Goal: Task Accomplishment & Management: Complete application form

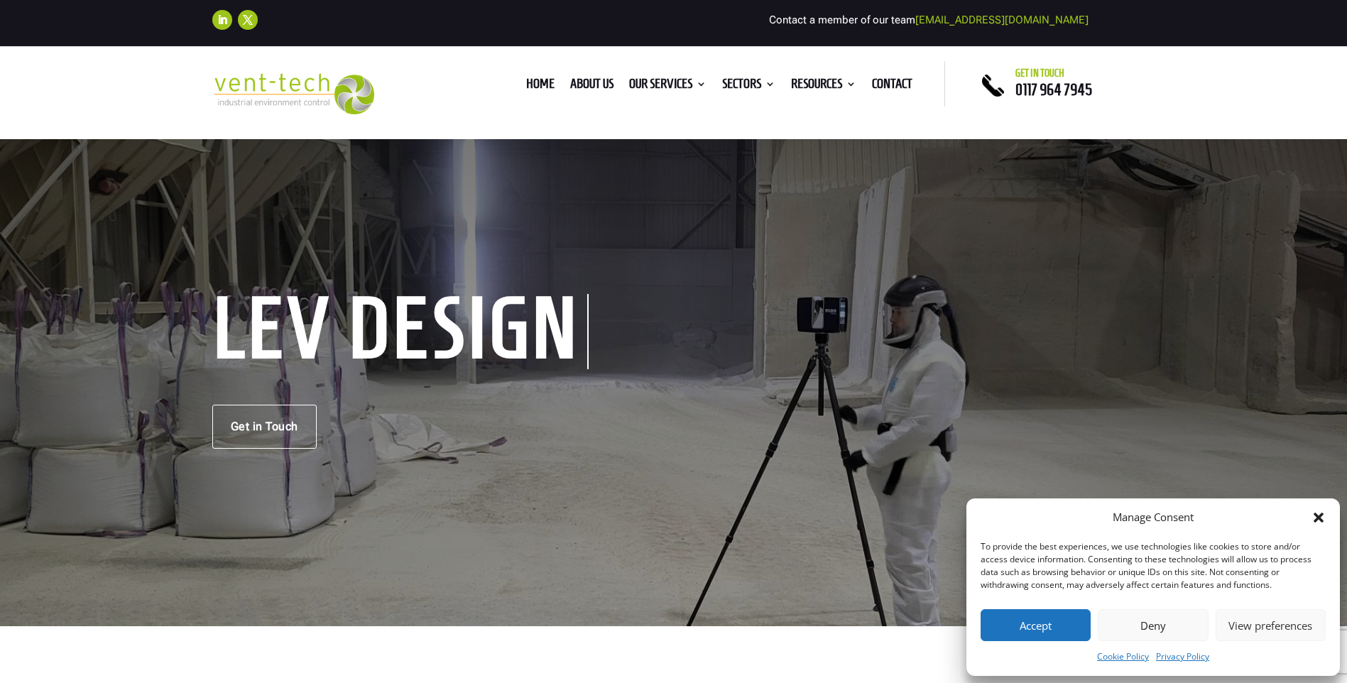
click at [1050, 624] on button "Accept" at bounding box center [1036, 625] width 110 height 32
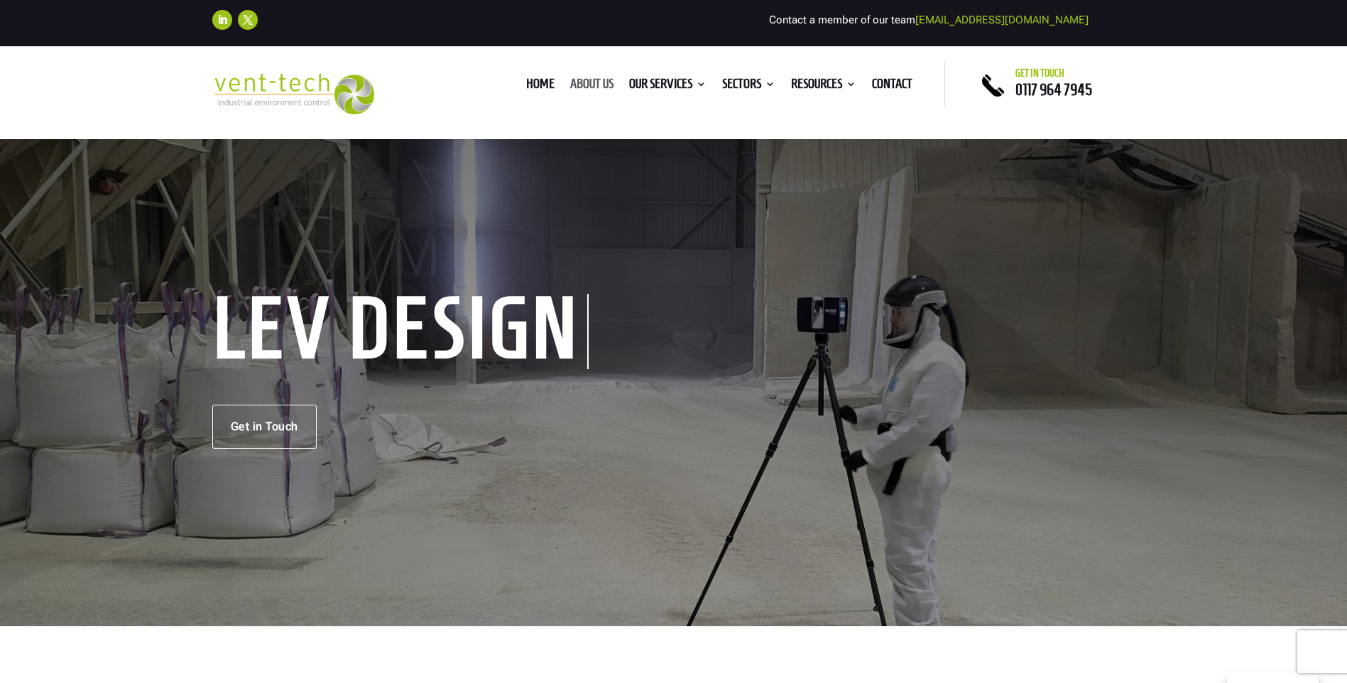
click at [594, 85] on link "About us" at bounding box center [591, 87] width 43 height 16
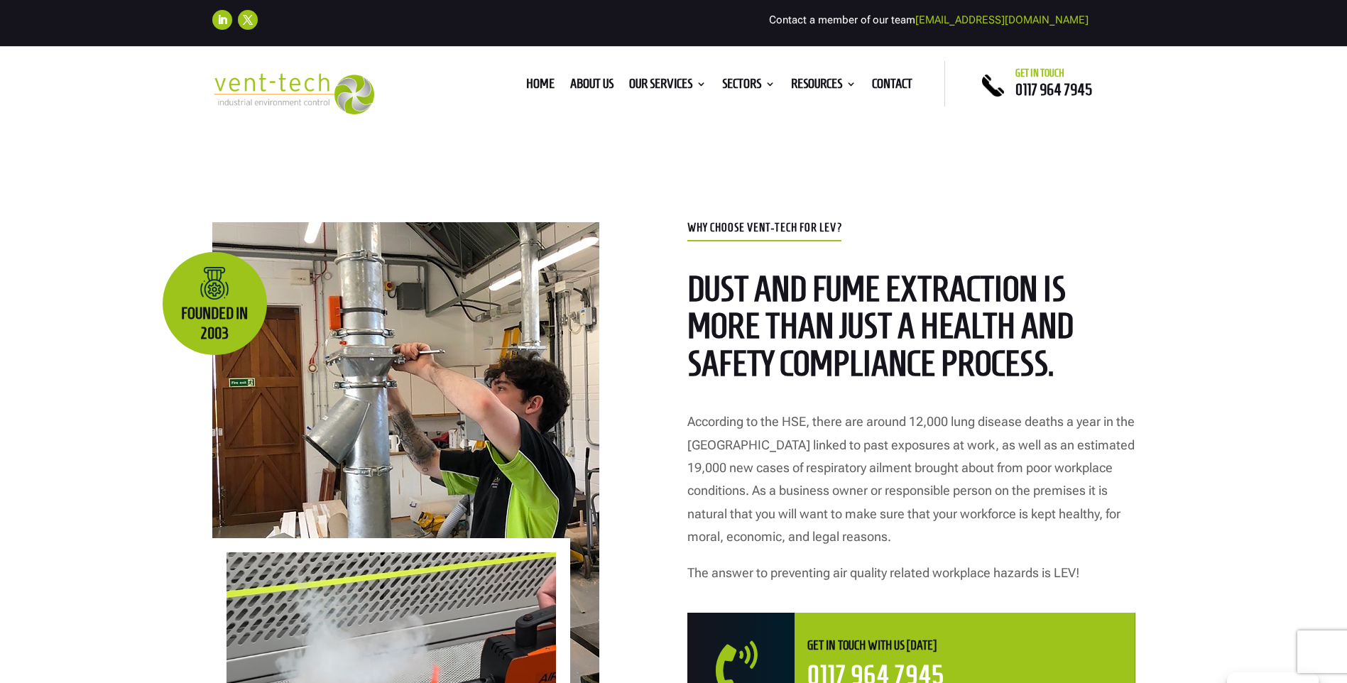
scroll to position [497, 0]
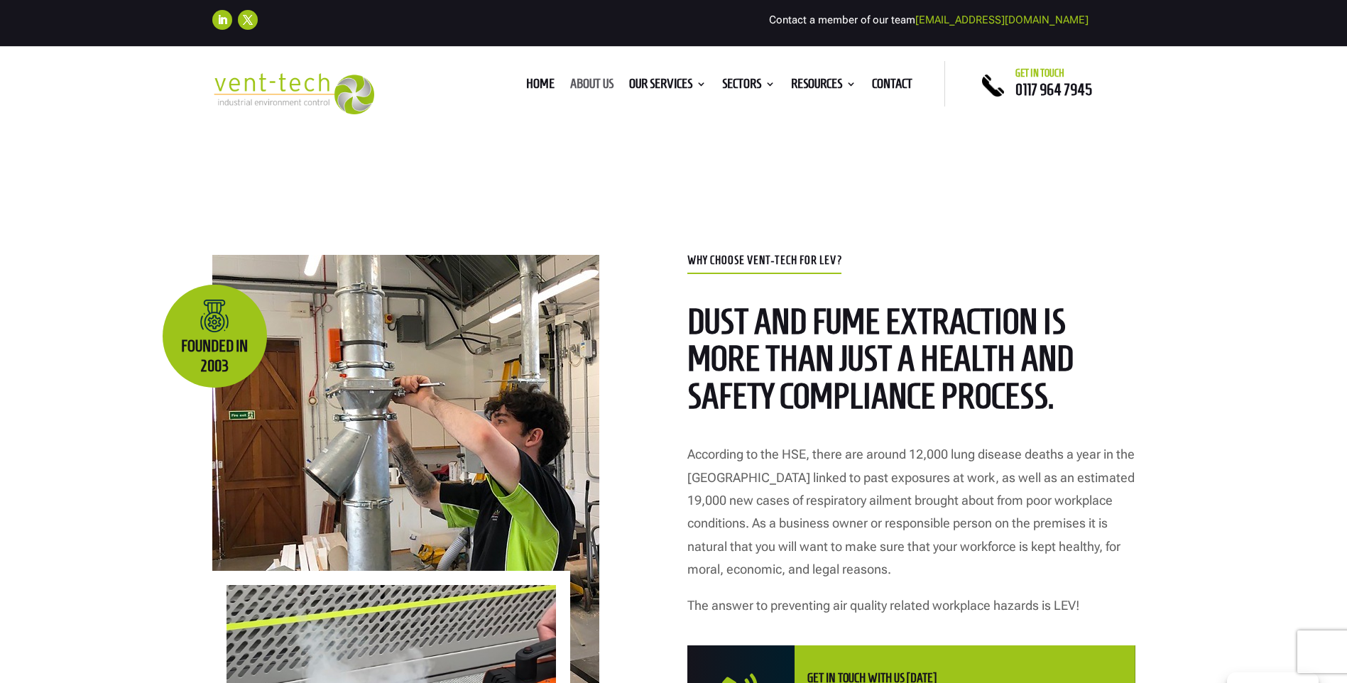
click at [590, 80] on link "About us" at bounding box center [591, 87] width 43 height 16
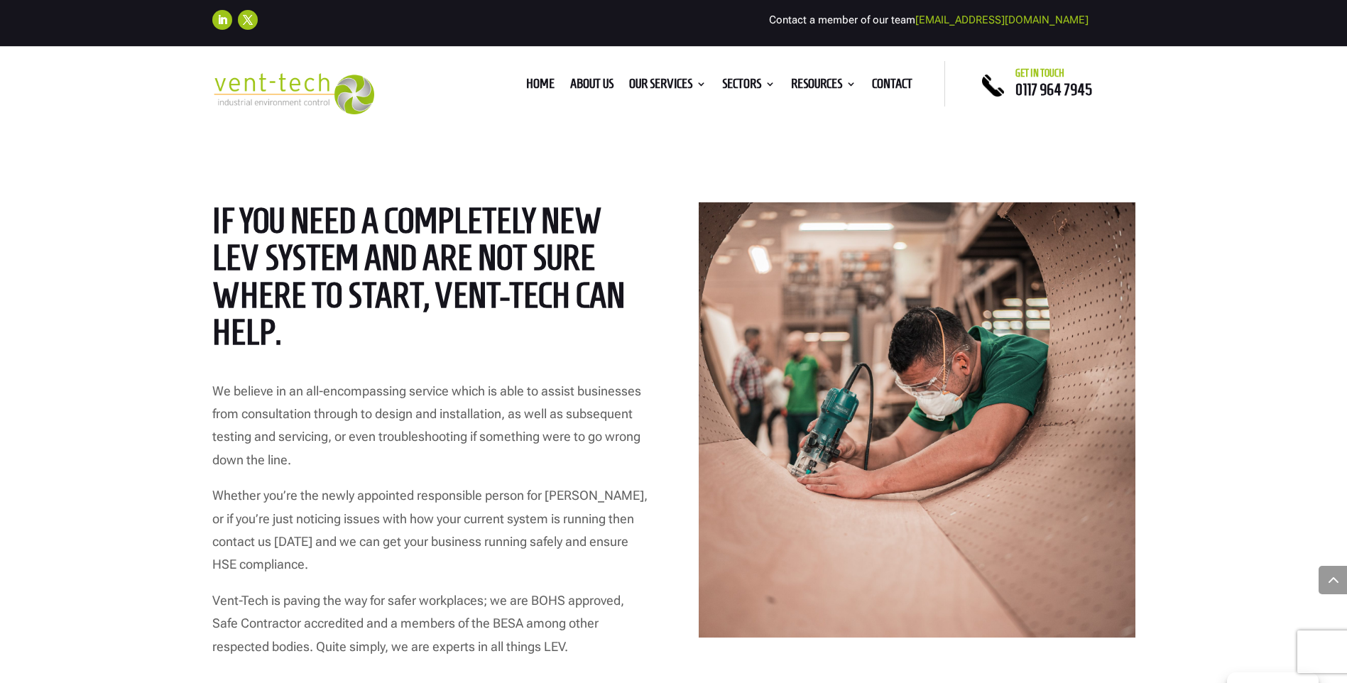
scroll to position [2131, 0]
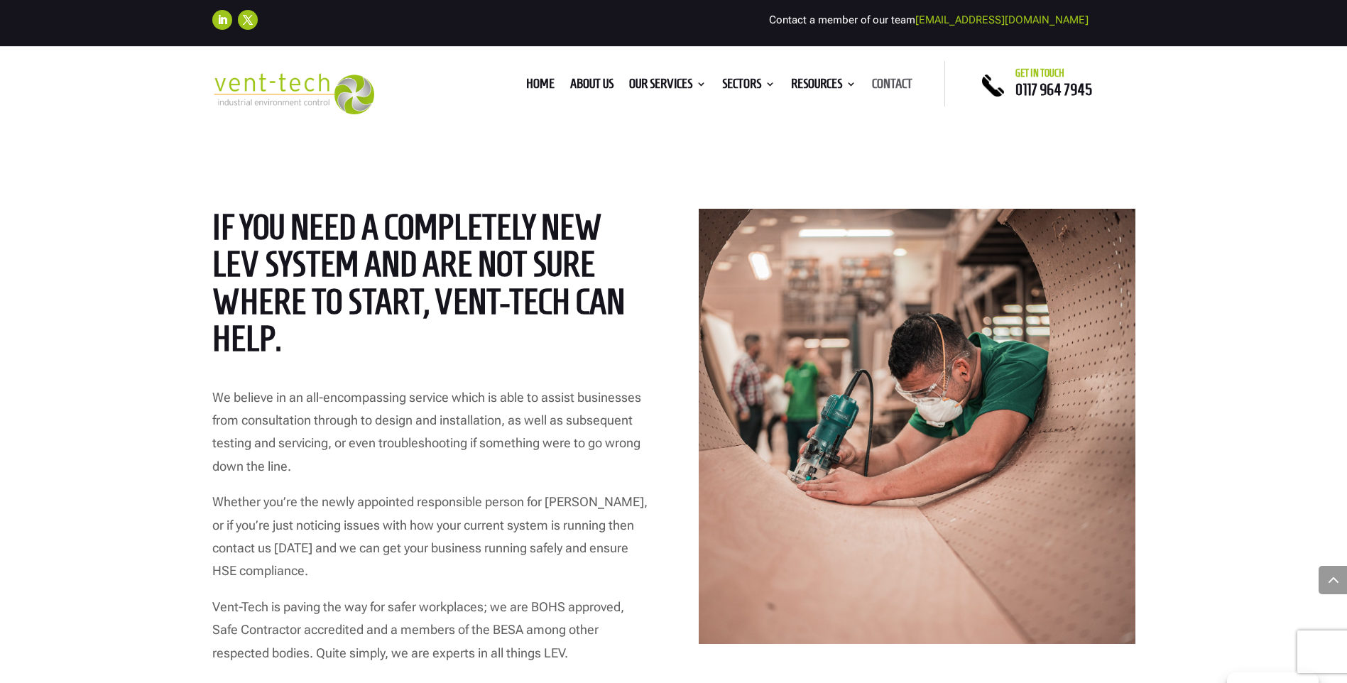
click at [881, 82] on link "Contact" at bounding box center [892, 87] width 40 height 16
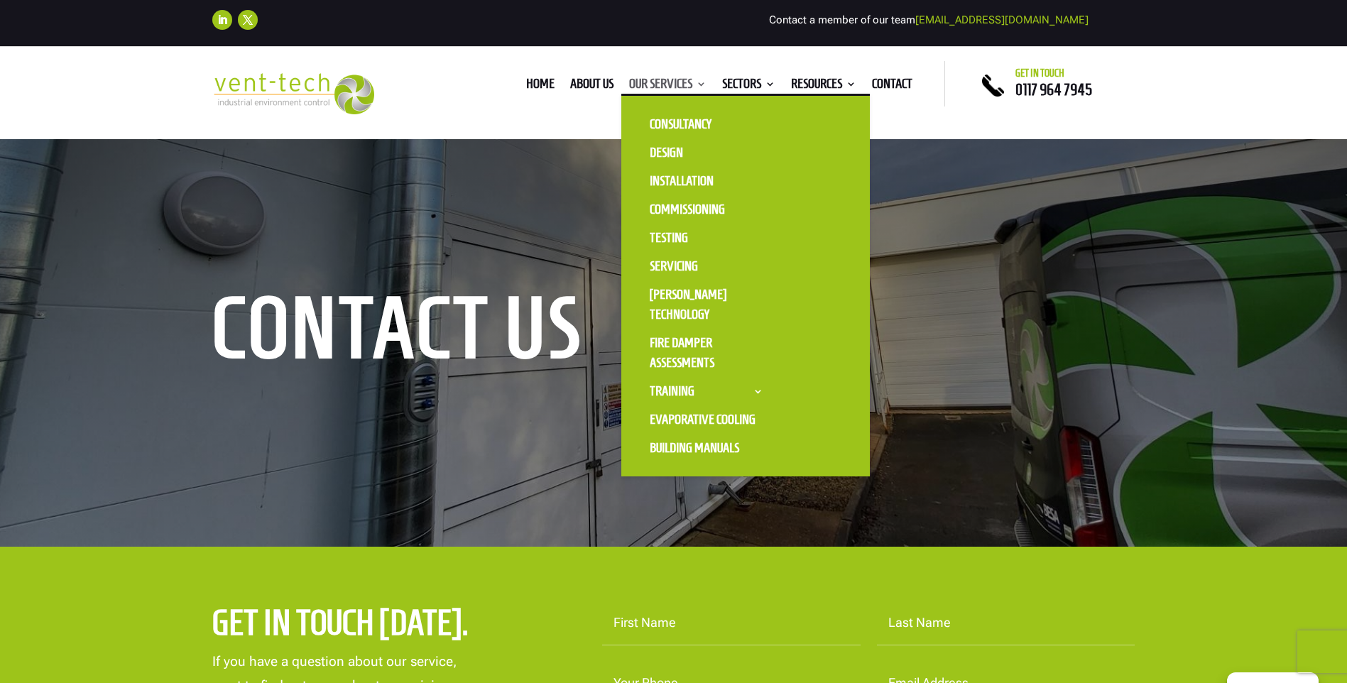
click at [663, 80] on link "Our Services" at bounding box center [667, 87] width 77 height 16
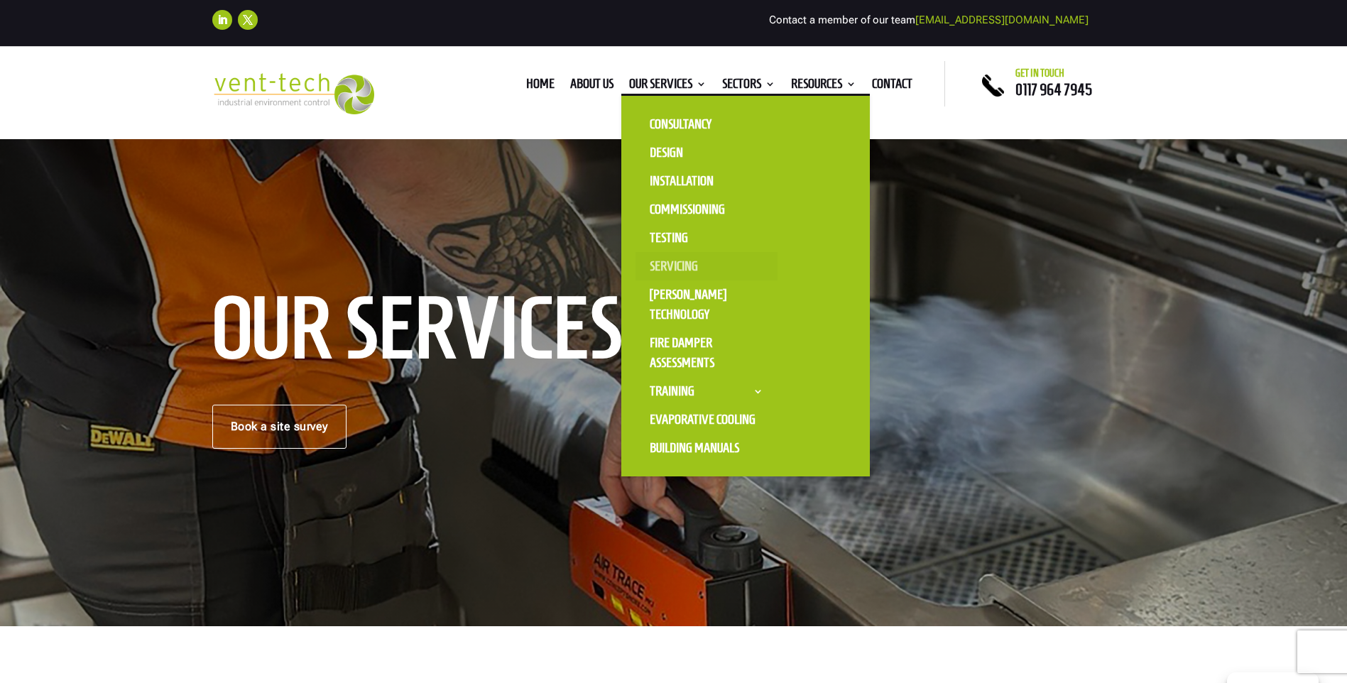
click at [675, 268] on link "Servicing" at bounding box center [707, 266] width 142 height 28
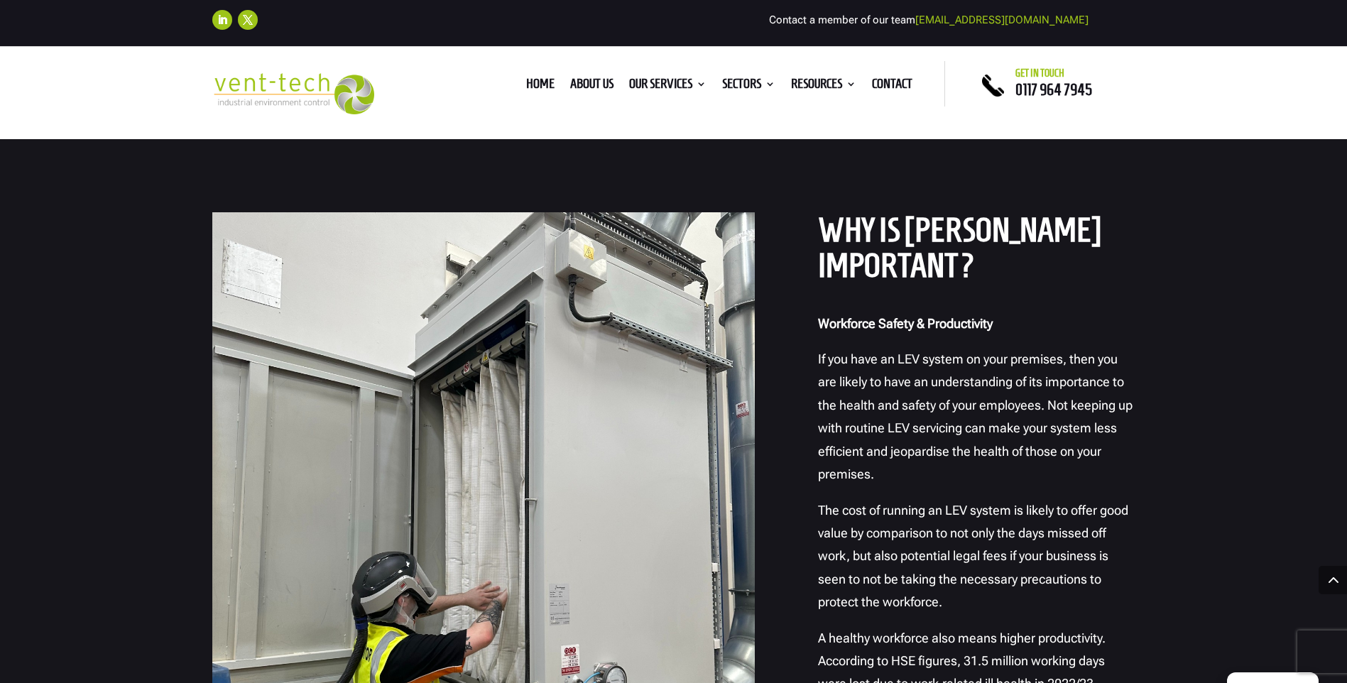
scroll to position [1065, 0]
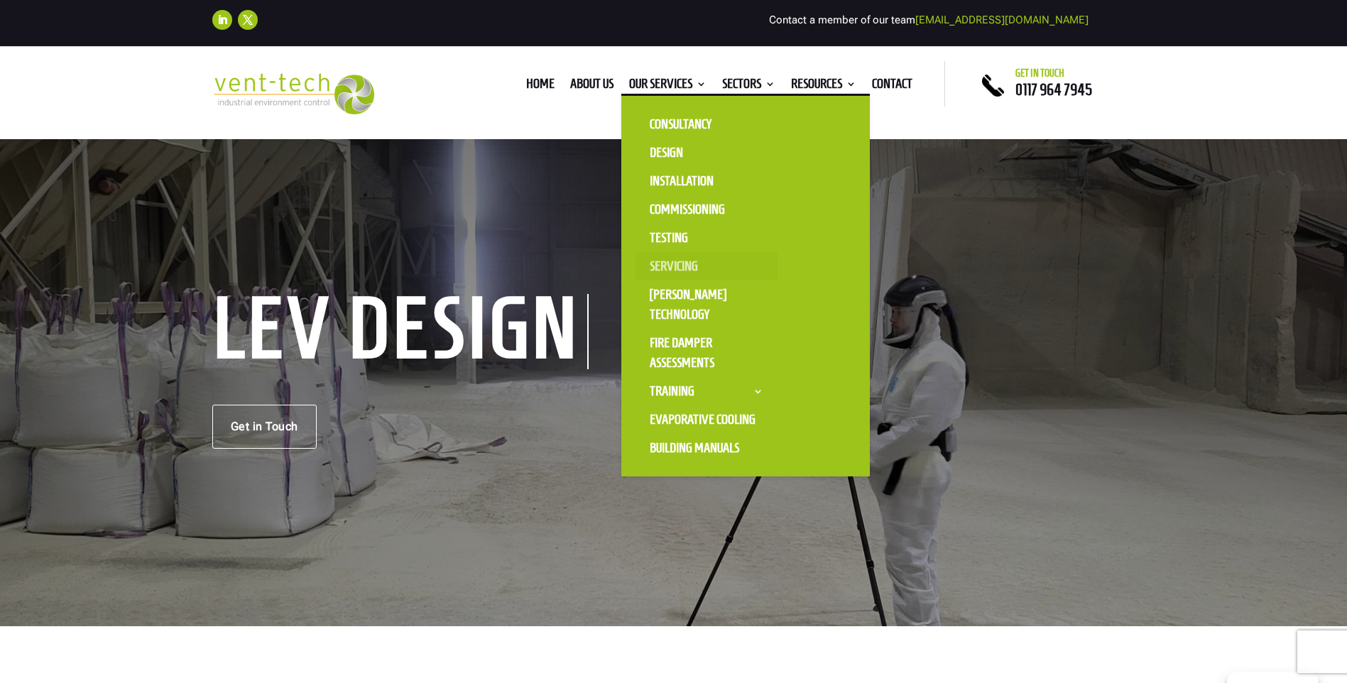
click at [667, 264] on link "Servicing" at bounding box center [707, 266] width 142 height 28
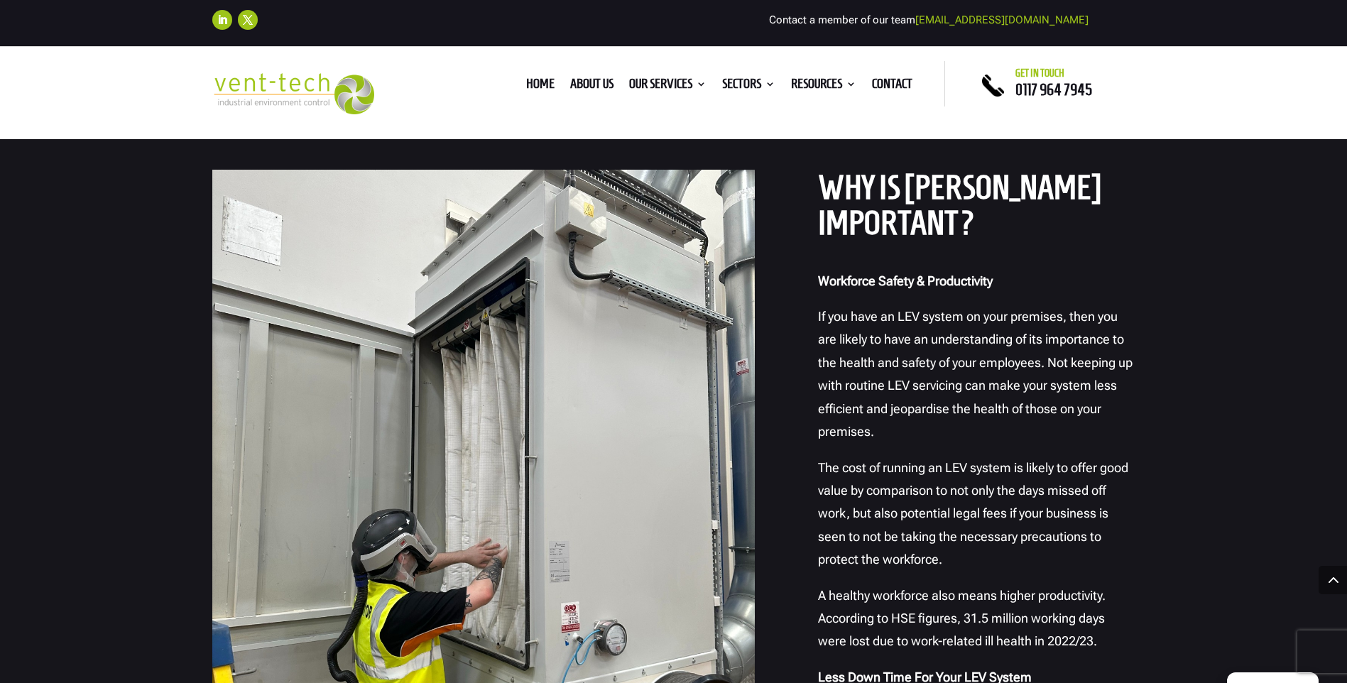
scroll to position [1278, 0]
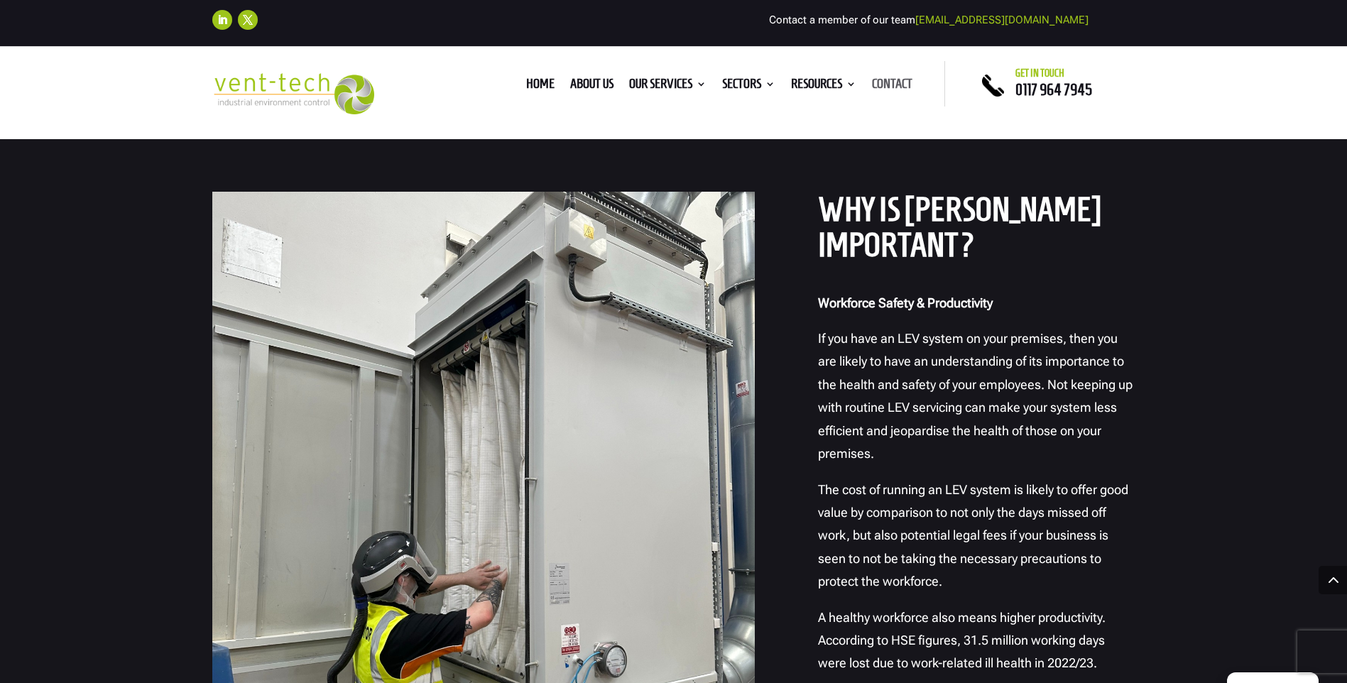
click at [898, 79] on link "Contact" at bounding box center [892, 87] width 40 height 16
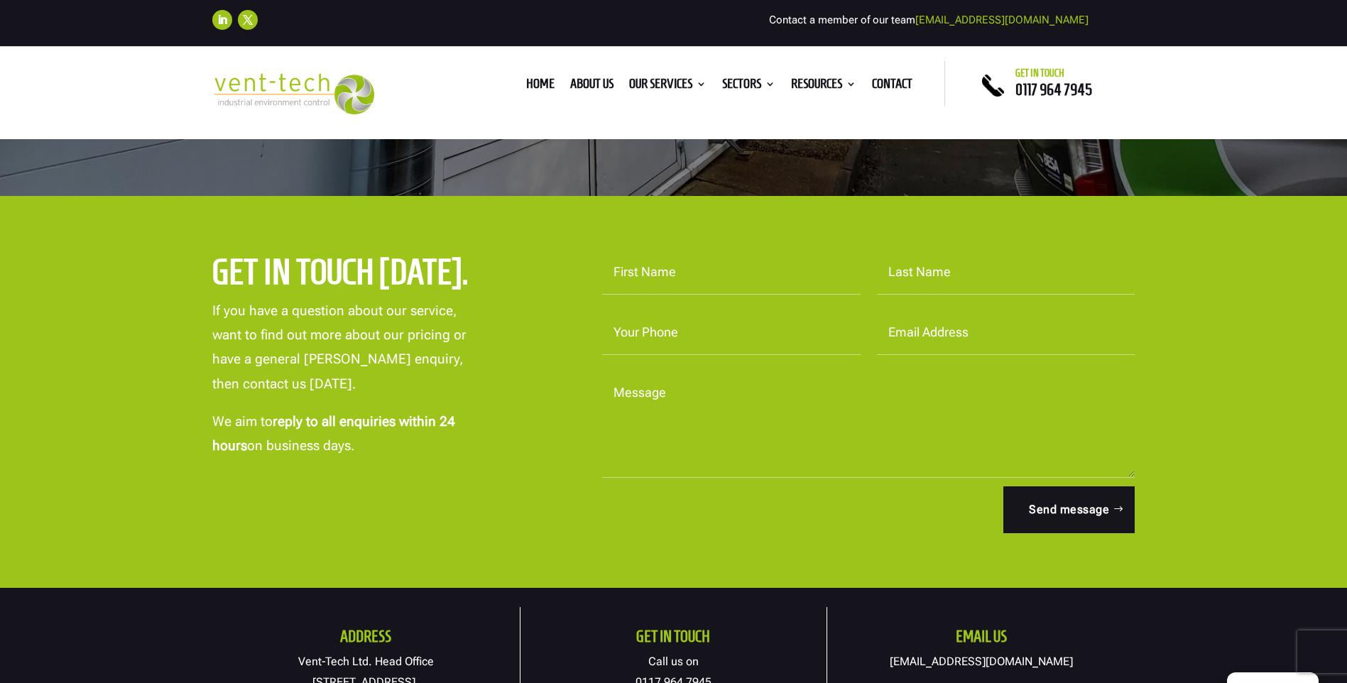
scroll to position [355, 0]
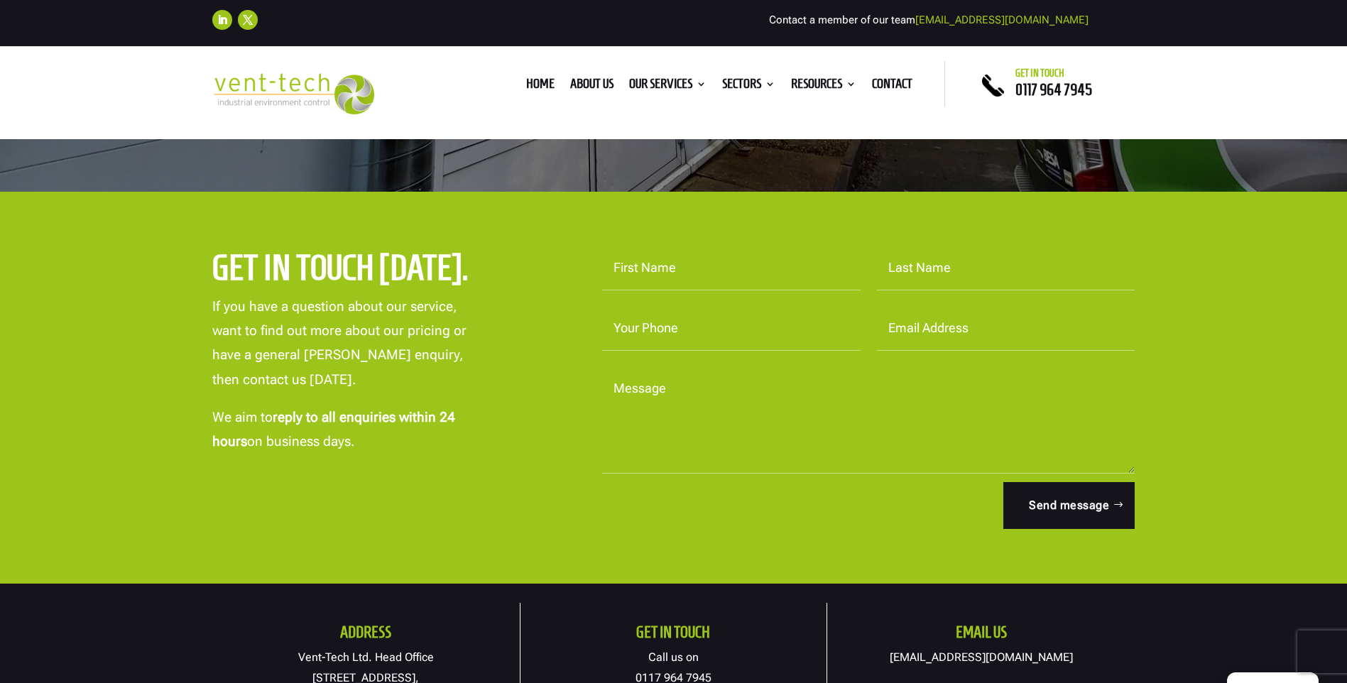
click at [665, 278] on input "First Name" at bounding box center [731, 268] width 259 height 44
click at [666, 285] on input "First Name" at bounding box center [731, 268] width 259 height 44
type input "[PERSON_NAME]"
click at [898, 281] on input "Last Name" at bounding box center [1006, 268] width 259 height 44
type input "C"
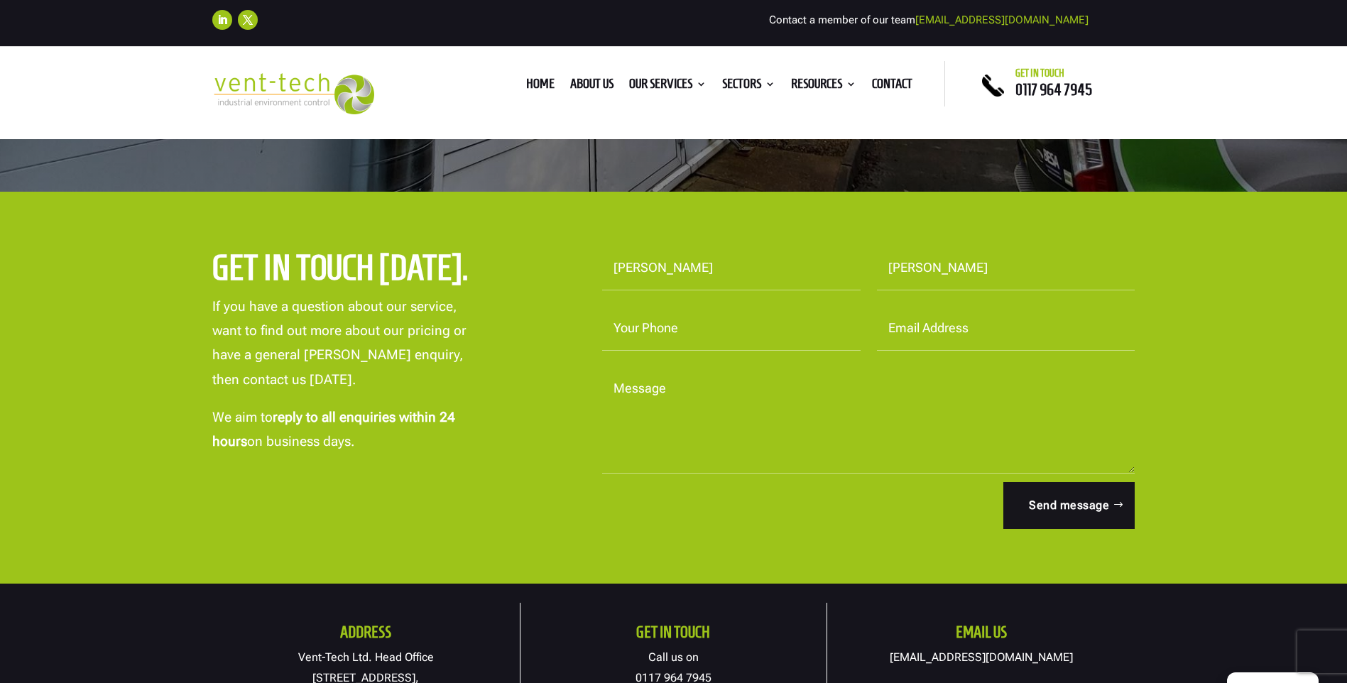
type input "[PERSON_NAME]"
click at [825, 323] on input "Your Phone" at bounding box center [731, 329] width 259 height 44
type input "07795267953"
click at [1008, 336] on input "[EMAIL_ADDRESS][DOMAIN_NAME]" at bounding box center [1006, 329] width 259 height 44
type input "n"
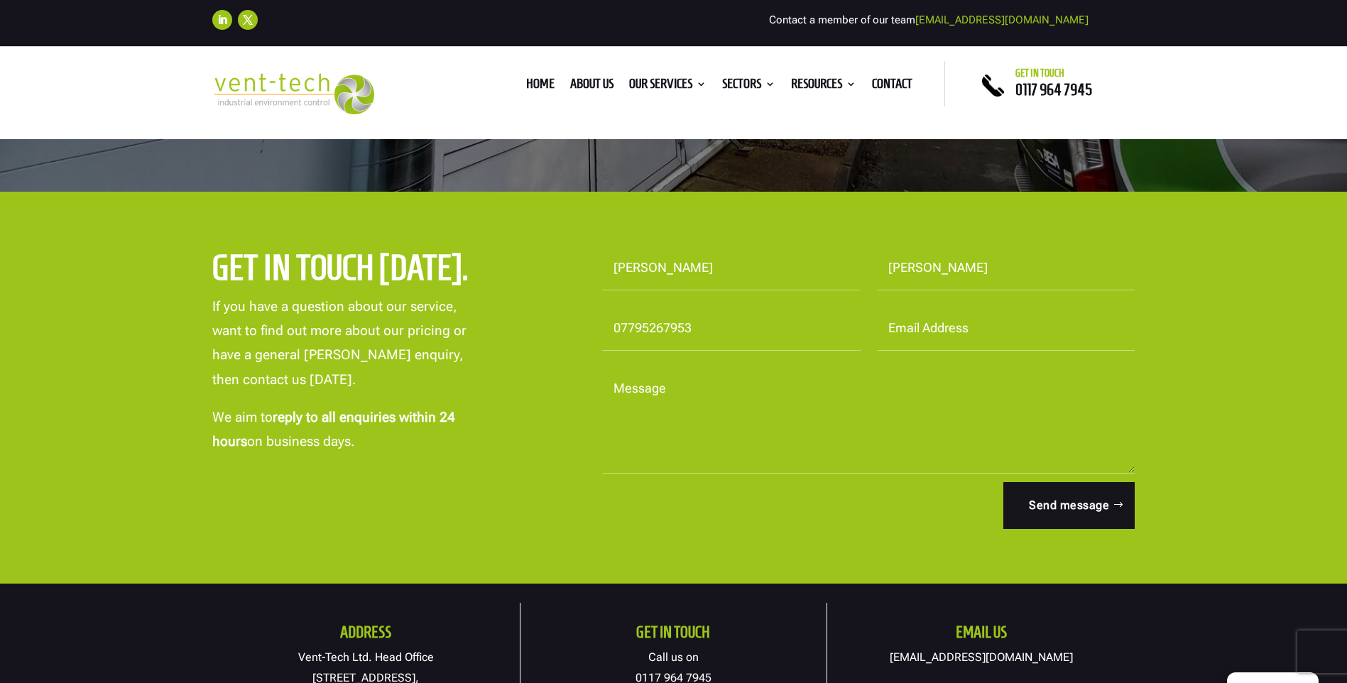
click at [736, 320] on input "07795267953" at bounding box center [731, 329] width 259 height 44
type input "0"
type input "01527 586718"
click at [960, 327] on input "Email Address" at bounding box center [1006, 329] width 259 height 44
type input "[PERSON_NAME][EMAIL_ADDRESS][PERSON_NAME][DOMAIN_NAME]"
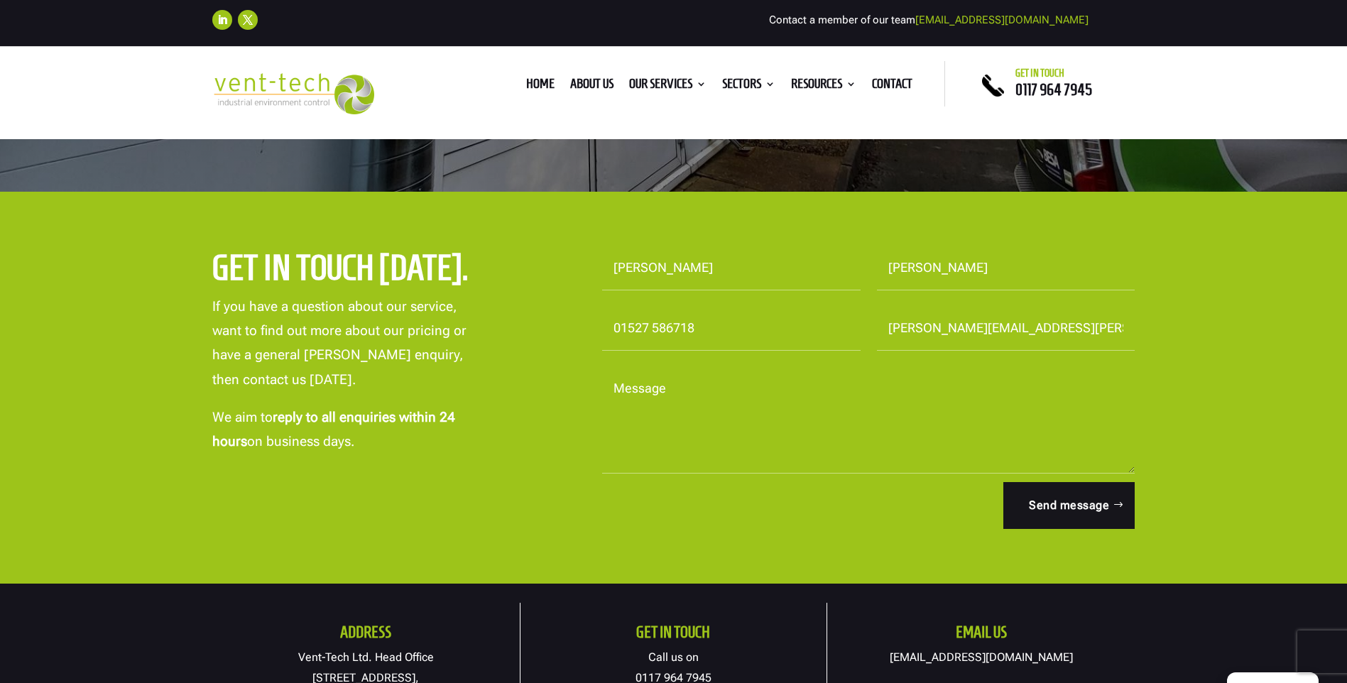
drag, startPoint x: 617, startPoint y: 411, endPoint x: 633, endPoint y: 410, distance: 15.6
click at [619, 411] on textarea "Message" at bounding box center [868, 420] width 533 height 107
click at [665, 380] on textarea "Message" at bounding box center [868, 420] width 533 height 107
click at [672, 396] on textarea "Message" at bounding box center [868, 420] width 533 height 107
click at [852, 372] on textarea "Message" at bounding box center [868, 420] width 533 height 107
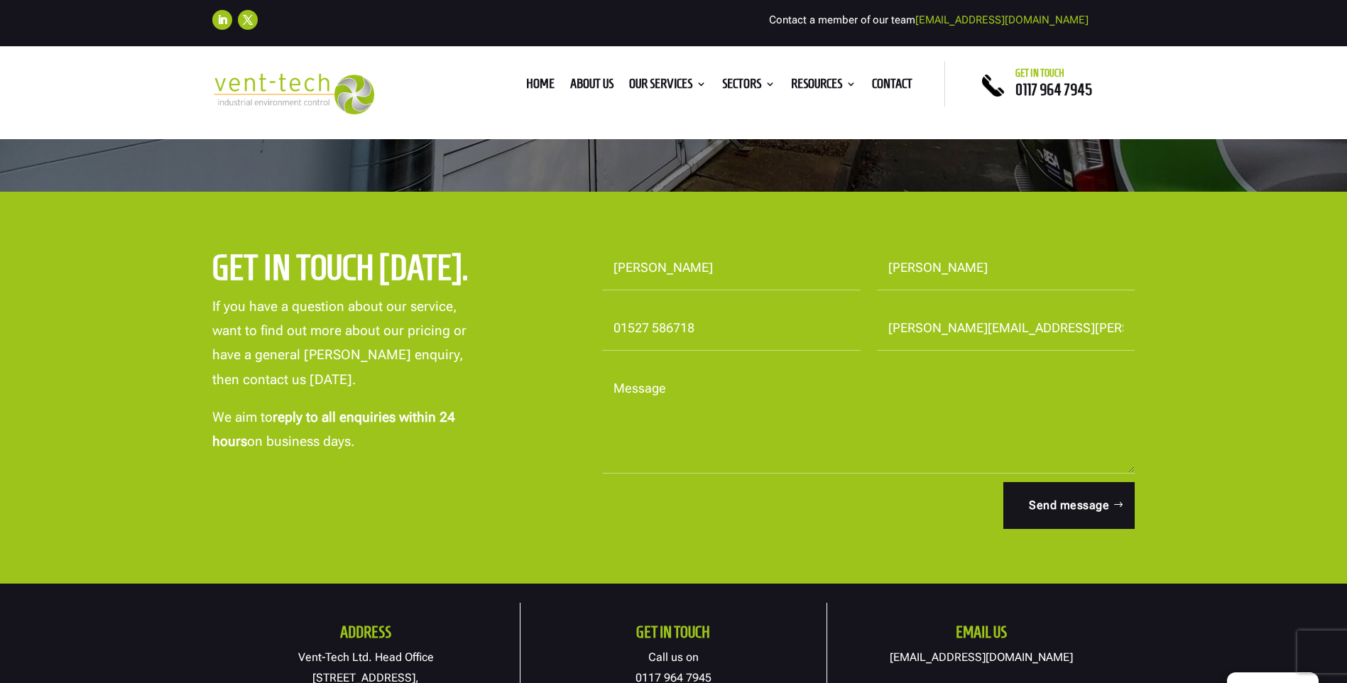
click at [752, 393] on textarea "Message" at bounding box center [868, 420] width 533 height 107
click at [985, 279] on input "[PERSON_NAME]" at bounding box center [1006, 268] width 259 height 44
click at [894, 349] on input "[PERSON_NAME][EMAIL_ADDRESS][PERSON_NAME][DOMAIN_NAME]" at bounding box center [1006, 329] width 259 height 44
drag, startPoint x: 862, startPoint y: 375, endPoint x: 832, endPoint y: 379, distance: 29.3
click at [832, 379] on textarea "Message" at bounding box center [868, 420] width 533 height 107
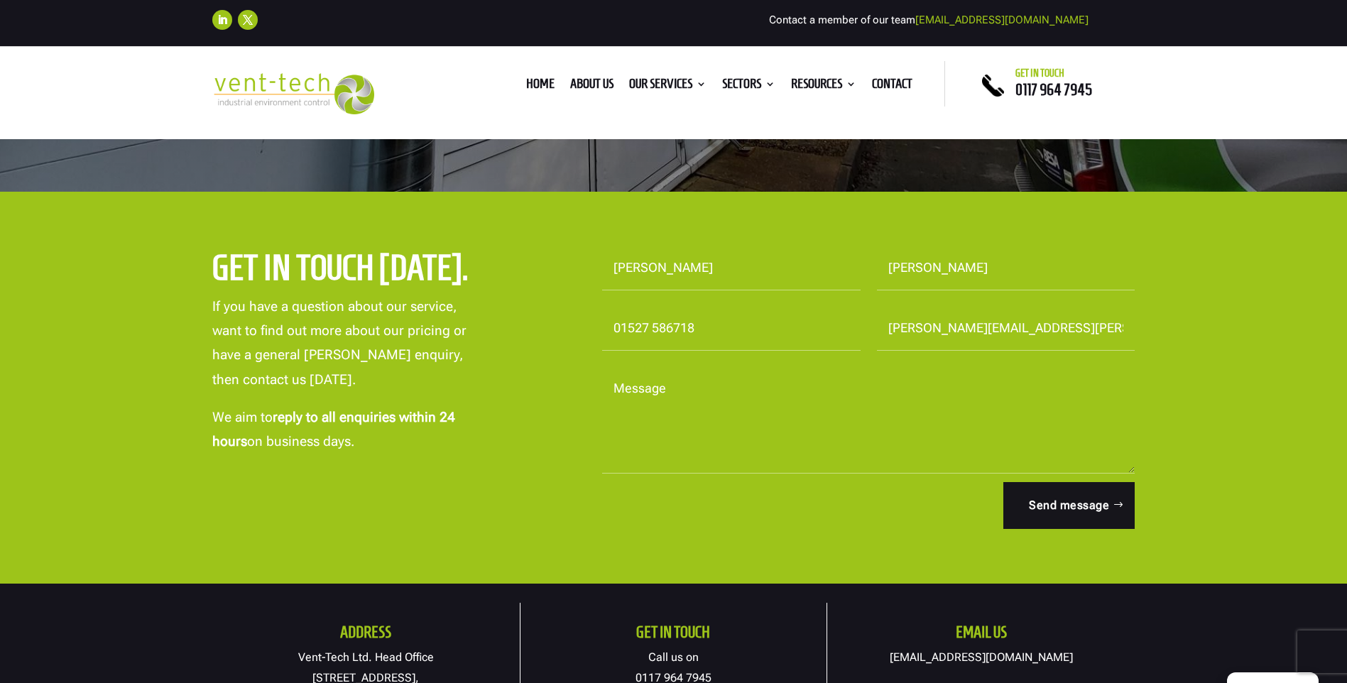
click at [716, 400] on textarea "Message" at bounding box center [868, 420] width 533 height 107
click at [701, 391] on textarea "Message" at bounding box center [868, 420] width 533 height 107
click at [1083, 325] on input "[PERSON_NAME][EMAIL_ADDRESS][PERSON_NAME][DOMAIN_NAME]" at bounding box center [1006, 329] width 259 height 44
click at [724, 386] on textarea "Message" at bounding box center [868, 420] width 533 height 107
type textarea "l"
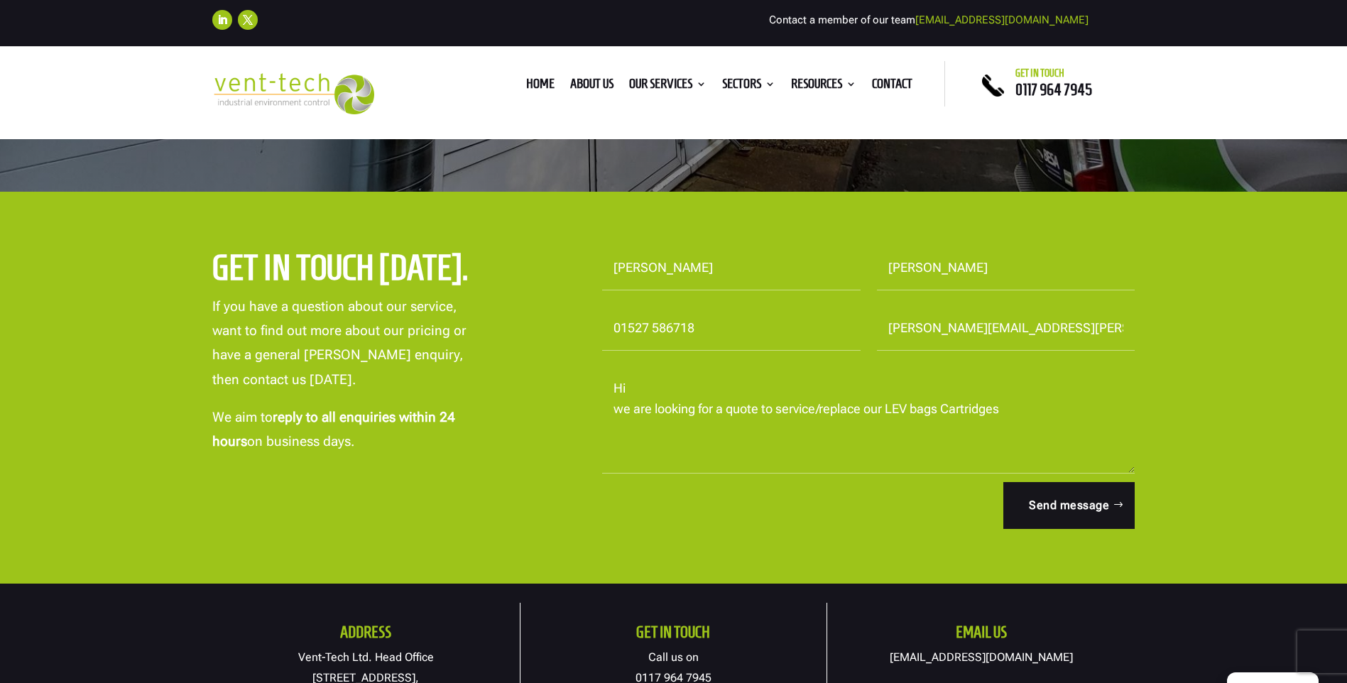
click at [624, 408] on textarea "Hi we are looking for a quote to service/replace our LEV bags Cartridges" at bounding box center [868, 420] width 533 height 107
click at [1014, 408] on textarea "Hi We are looking for a quote to service/replace our LEV bags Cartridges" at bounding box center [868, 420] width 533 height 107
click at [1086, 408] on textarea "Hi We are looking for a quote to service/replace our LEV bags Cartridges, we ha…" at bounding box center [868, 420] width 533 height 107
click at [1097, 408] on textarea "Hi We are looking for a quote to service/replace our LEV bags Cartridges, we ha…" at bounding box center [868, 420] width 533 height 107
click at [666, 428] on textarea "Hi We are looking for a quote to service/replace our LEV bags Cartridges, we ha…" at bounding box center [868, 420] width 533 height 107
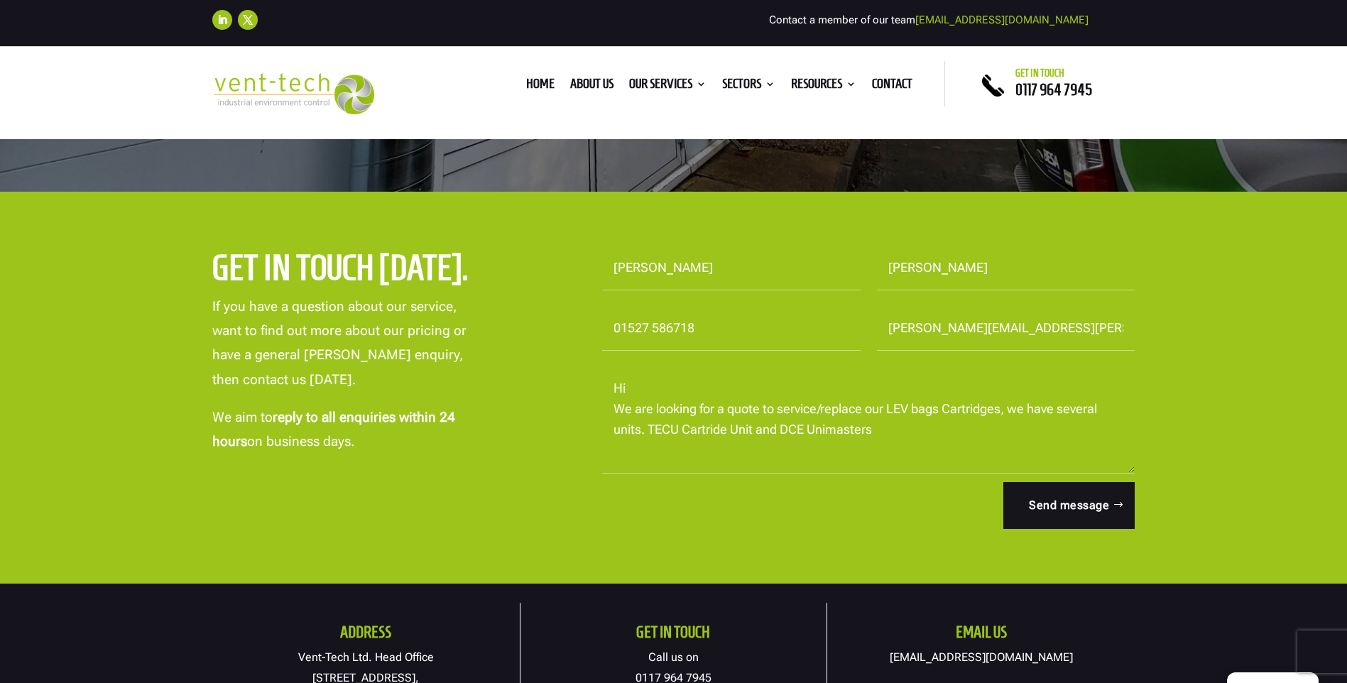
click at [780, 427] on textarea "Hi We are looking for a quote to service/replace our LEV bags Cartridges, we ha…" at bounding box center [868, 420] width 533 height 107
click at [867, 428] on textarea "Hi We are looking for a quote to service/replace our LEV bags Cartridges, we ha…" at bounding box center [868, 420] width 533 height 107
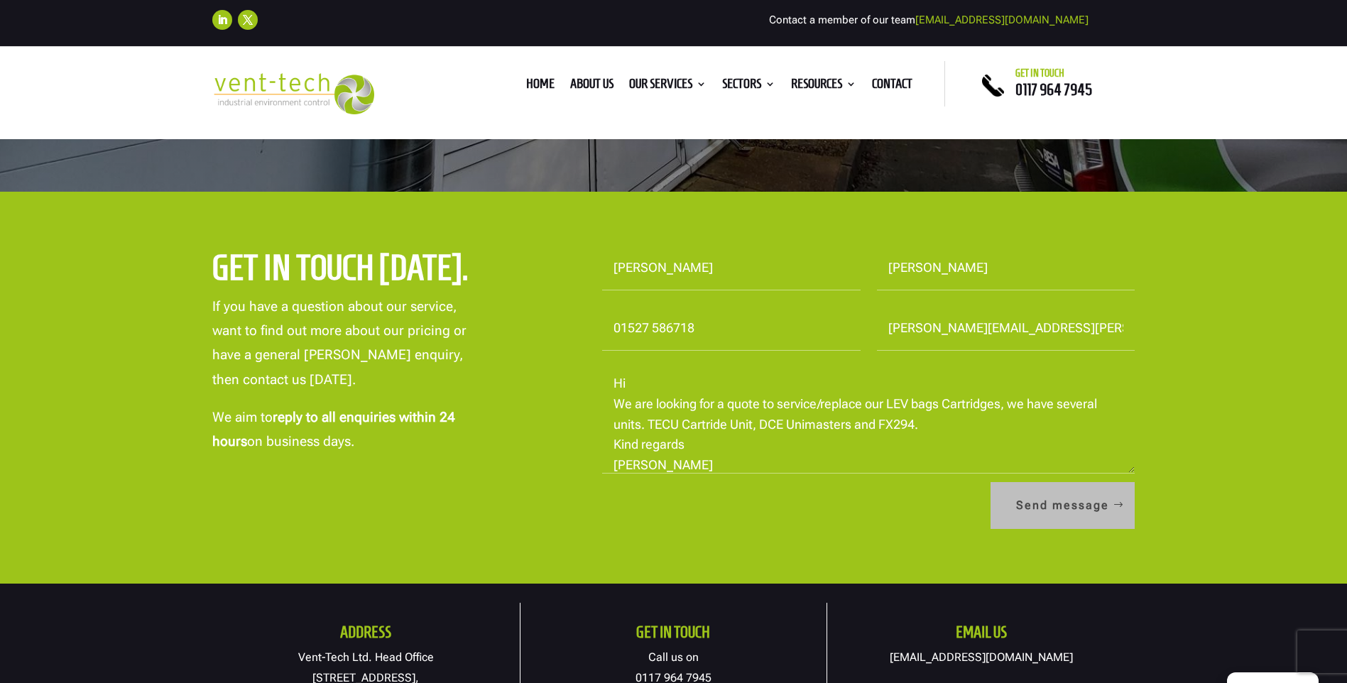
type textarea "Hi We are looking for a quote to service/replace our LEV bags Cartridges, we ha…"
click at [1033, 505] on button "Send message" at bounding box center [1063, 505] width 144 height 47
